Goal: Navigation & Orientation: Find specific page/section

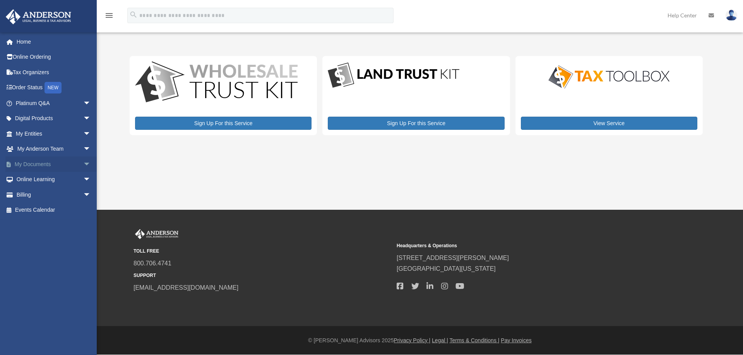
click at [83, 160] on span "arrow_drop_down" at bounding box center [90, 165] width 15 height 16
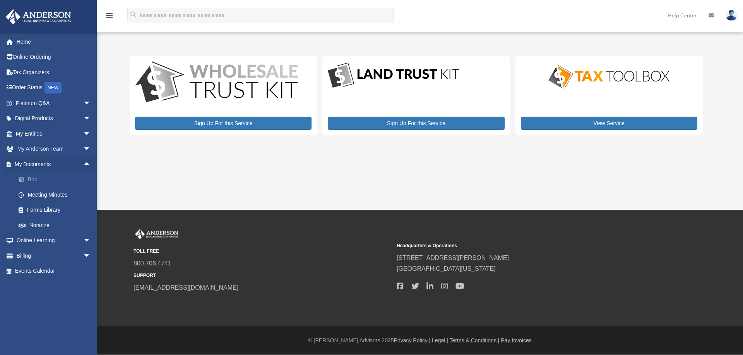
click at [34, 179] on link "Box" at bounding box center [57, 179] width 92 height 15
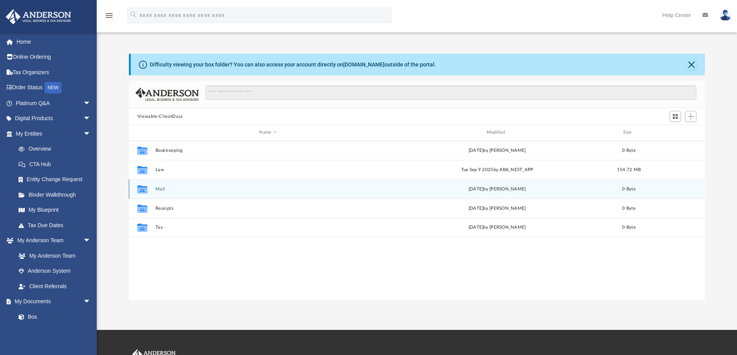
scroll to position [170, 570]
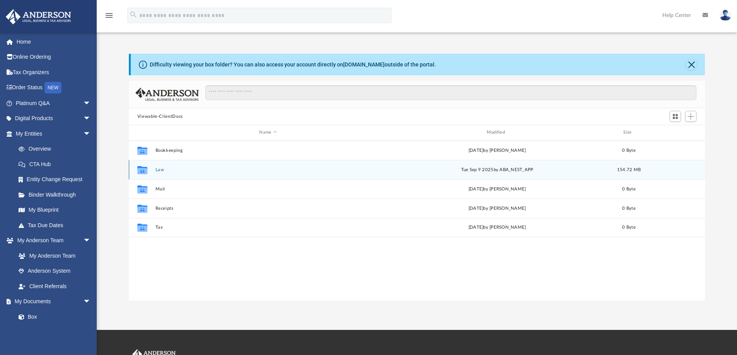
click at [360, 171] on button "Law" at bounding box center [267, 169] width 225 height 5
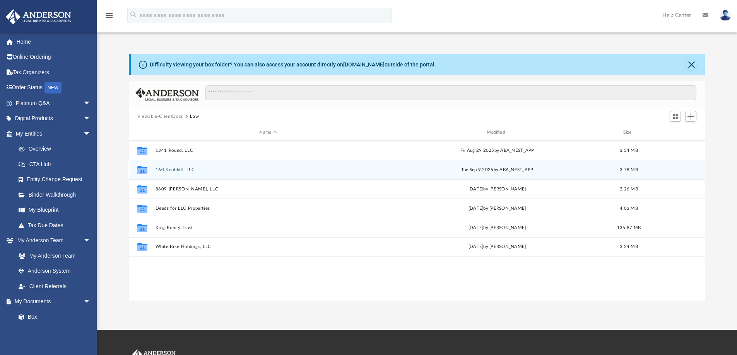
click at [186, 169] on button "160 Knobhill, LLC" at bounding box center [267, 169] width 225 height 5
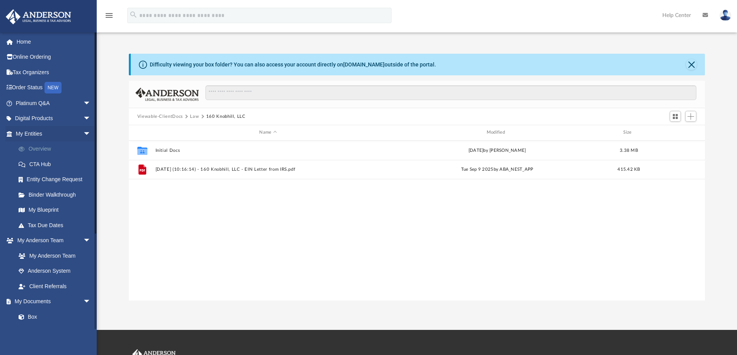
click at [50, 150] on link "Overview" at bounding box center [57, 149] width 92 height 15
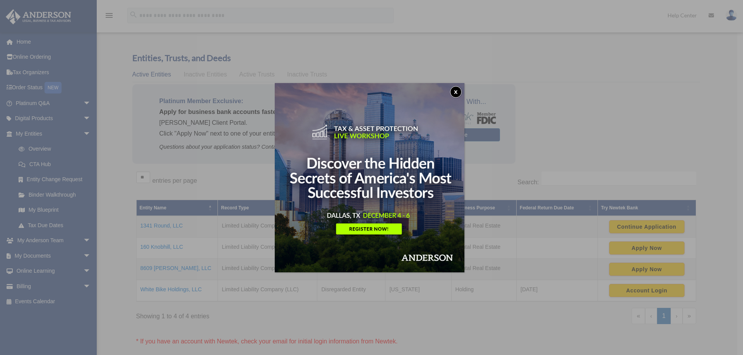
click at [459, 92] on button "x" at bounding box center [456, 92] width 12 height 12
